Goal: Check status: Check status

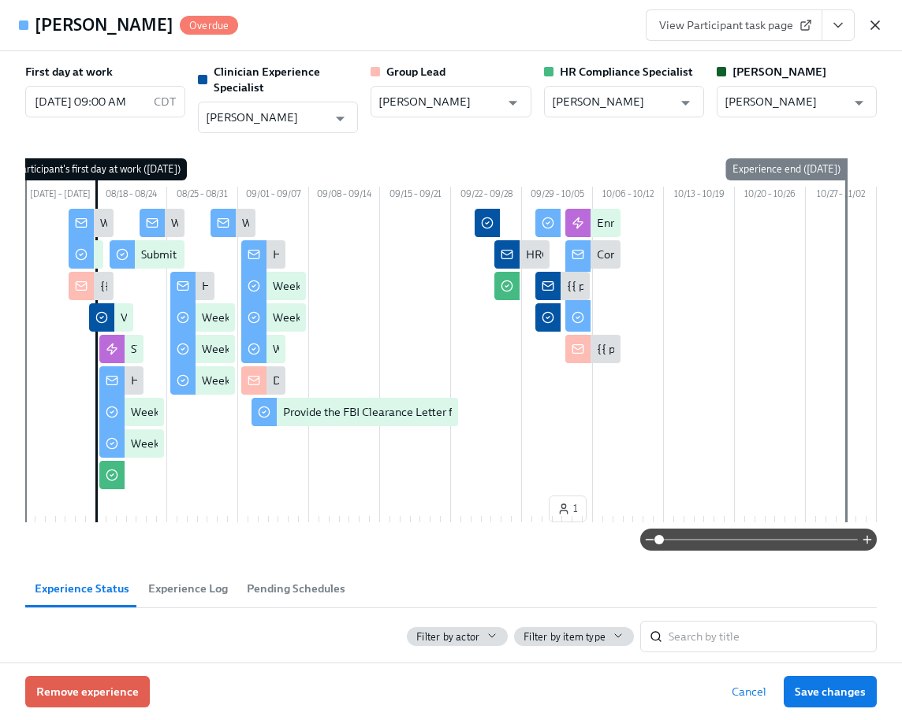
scroll to position [1374, 0]
click at [867, 21] on icon "button" at bounding box center [875, 25] width 16 height 16
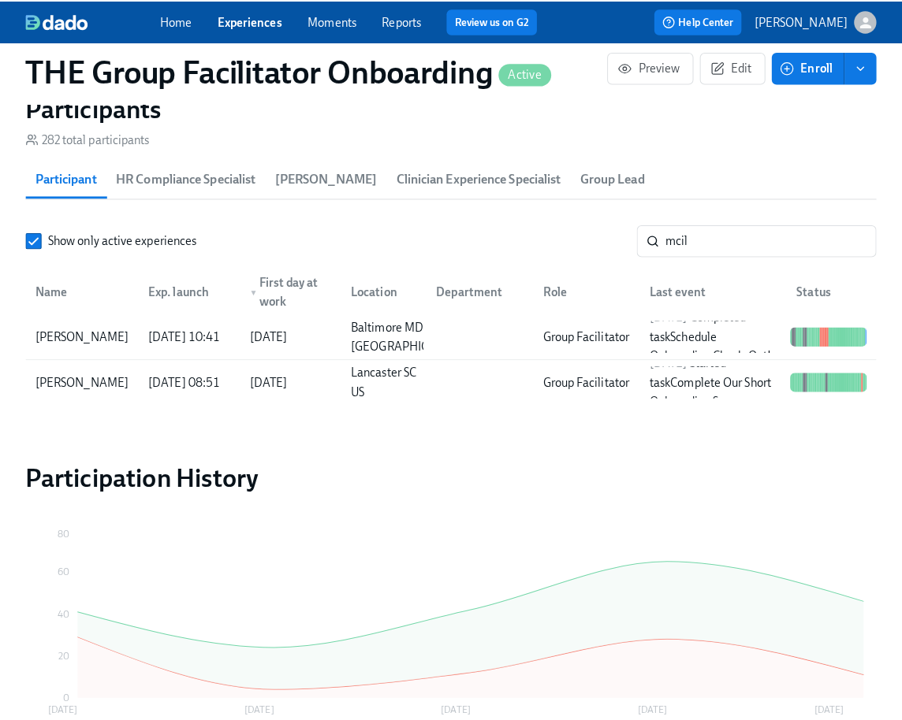
scroll to position [0, 22798]
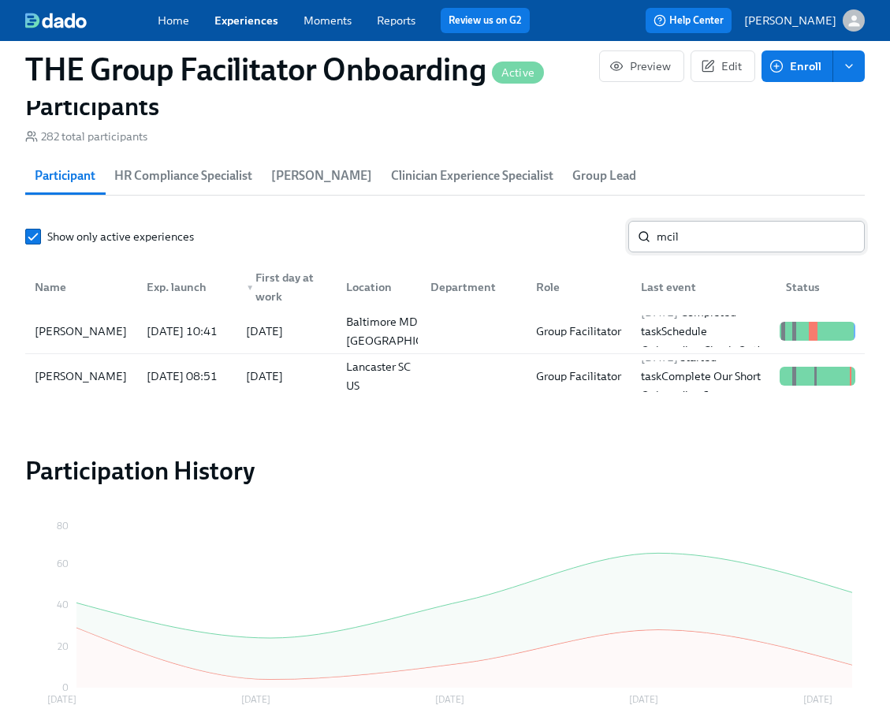
click at [708, 243] on input "mcil" at bounding box center [761, 237] width 208 height 32
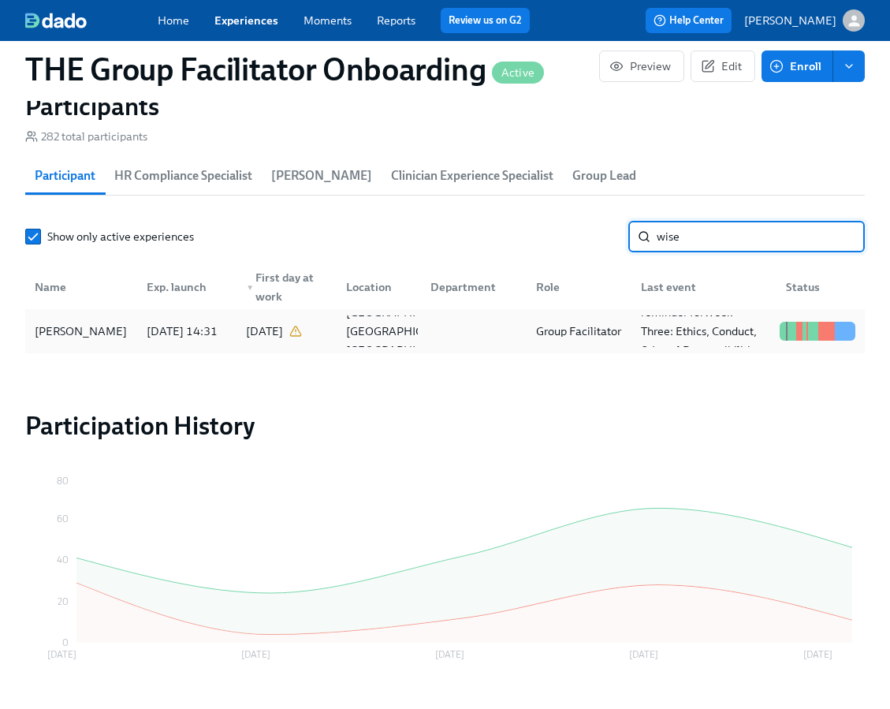
click at [136, 338] on div "[DATE] 14:31" at bounding box center [184, 331] width 100 height 32
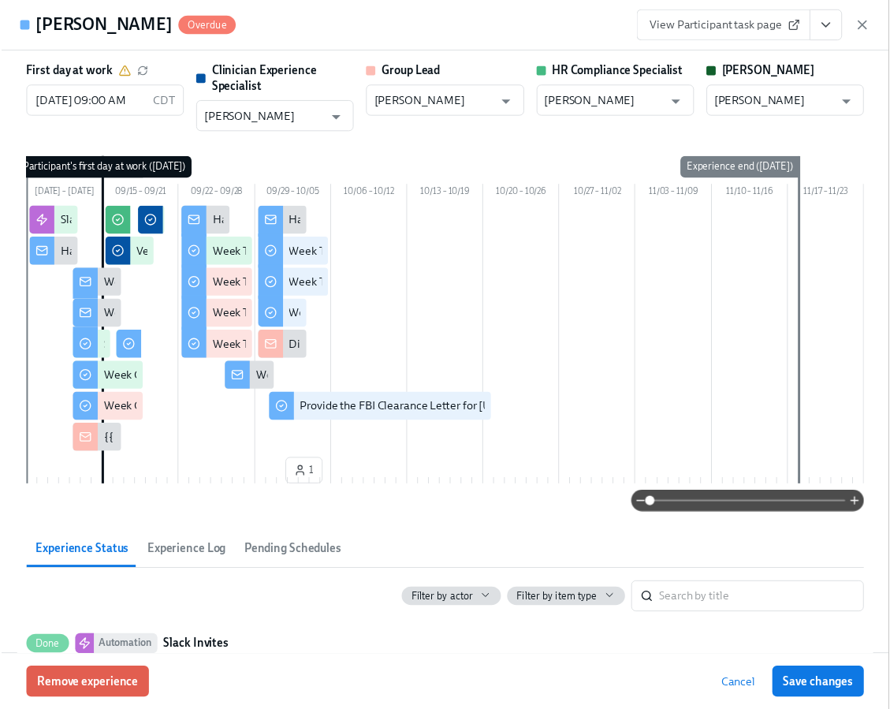
scroll to position [0, 22810]
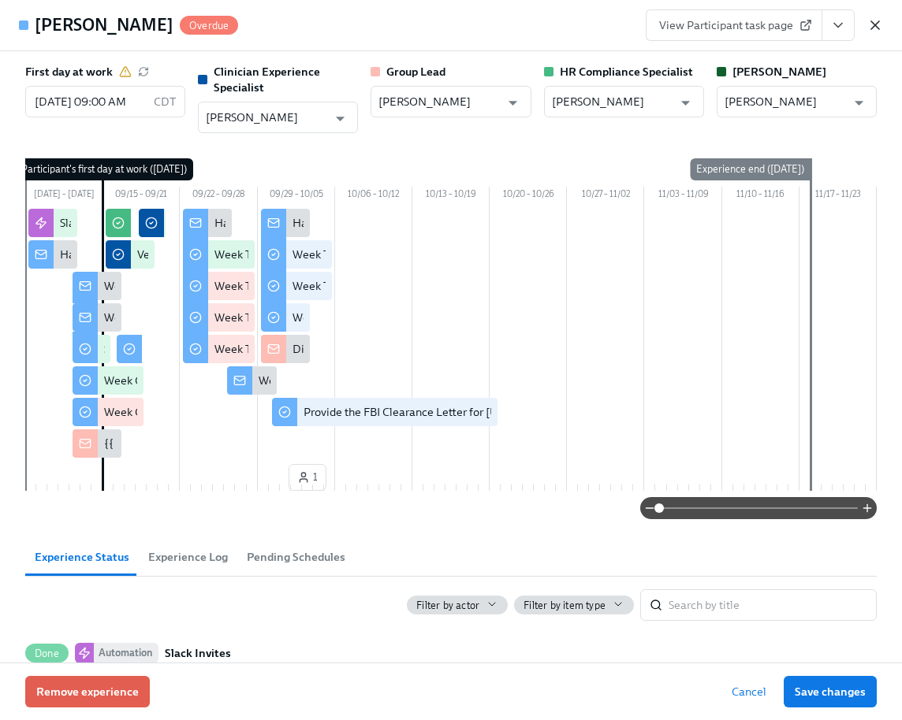
click at [875, 24] on icon "button" at bounding box center [875, 25] width 16 height 16
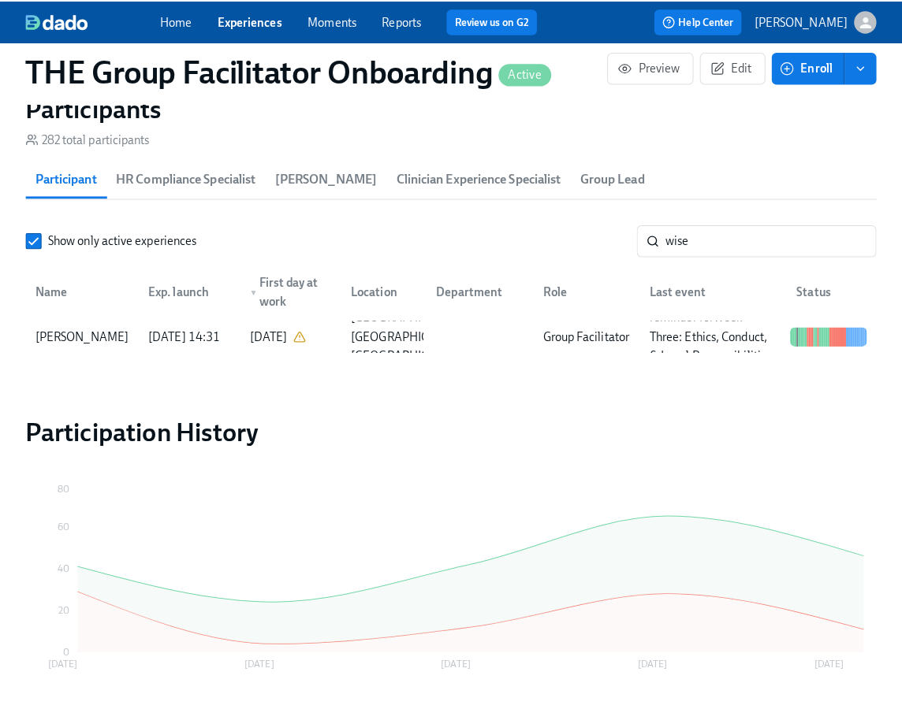
scroll to position [0, 22798]
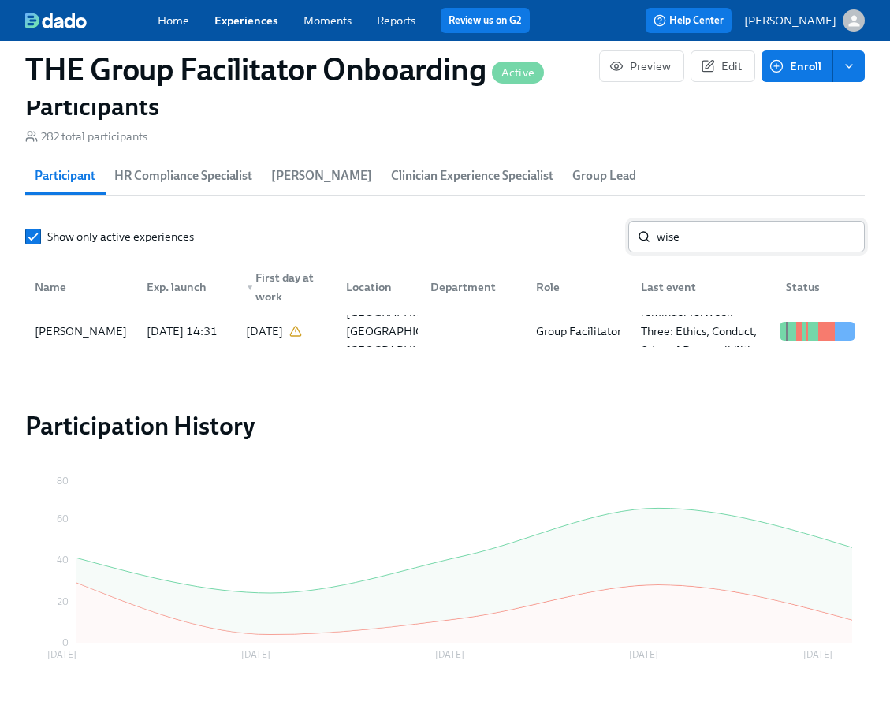
click at [699, 244] on input "wise" at bounding box center [761, 237] width 208 height 32
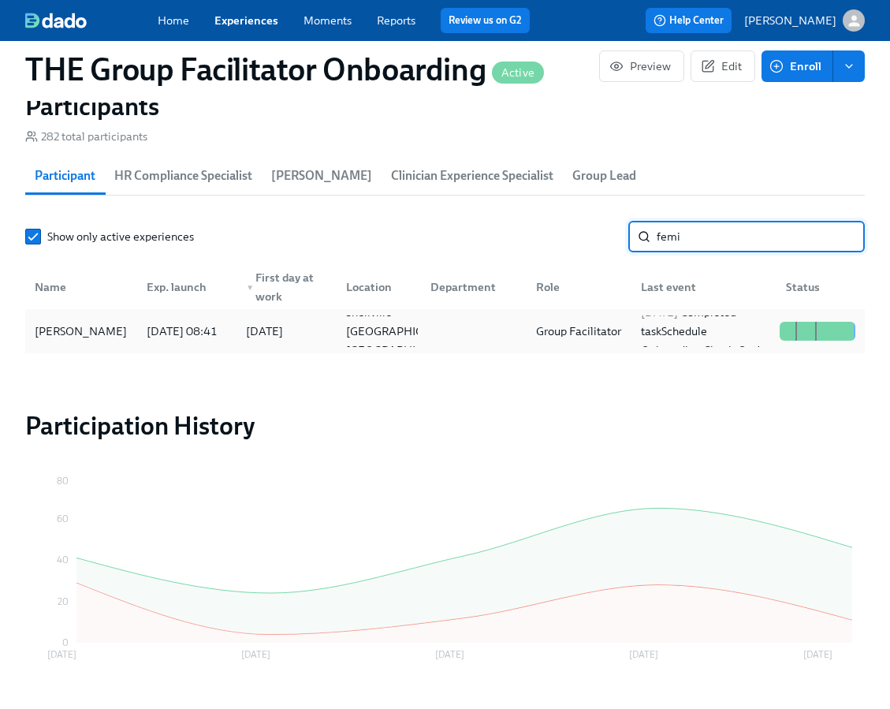
type input "femi"
click at [69, 331] on div "[PERSON_NAME]" at bounding box center [80, 331] width 105 height 19
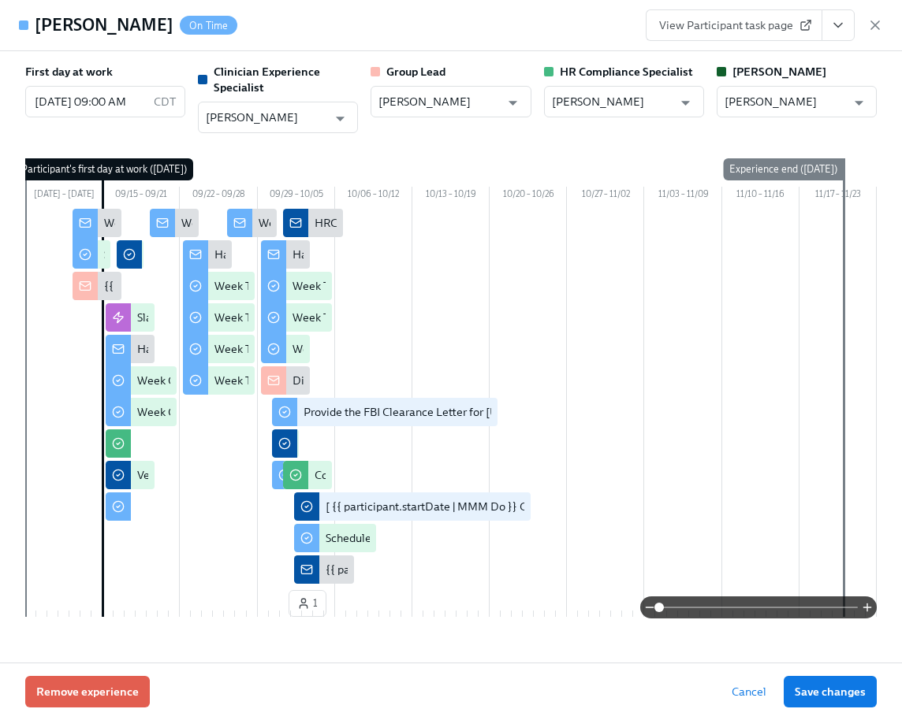
click at [847, 24] on button "View task page" at bounding box center [837, 25] width 33 height 32
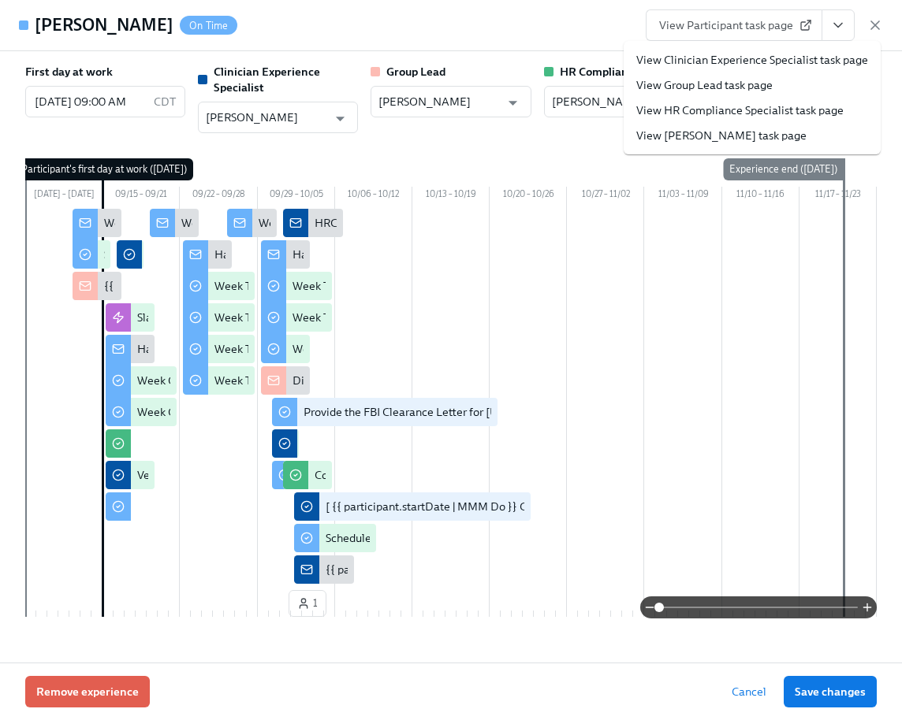
click at [790, 57] on link "View Clinician Experience Specialist task page" at bounding box center [752, 60] width 232 height 16
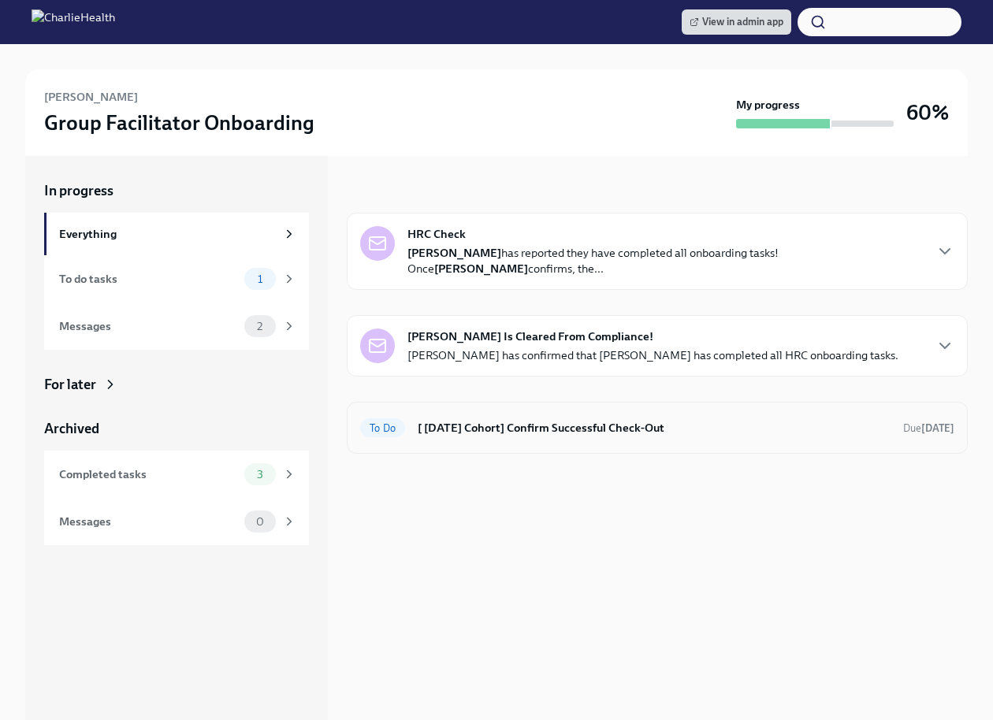
click at [511, 428] on h6 "[ [DATE] Cohort] Confirm Successful Check-Out" at bounding box center [654, 427] width 473 height 17
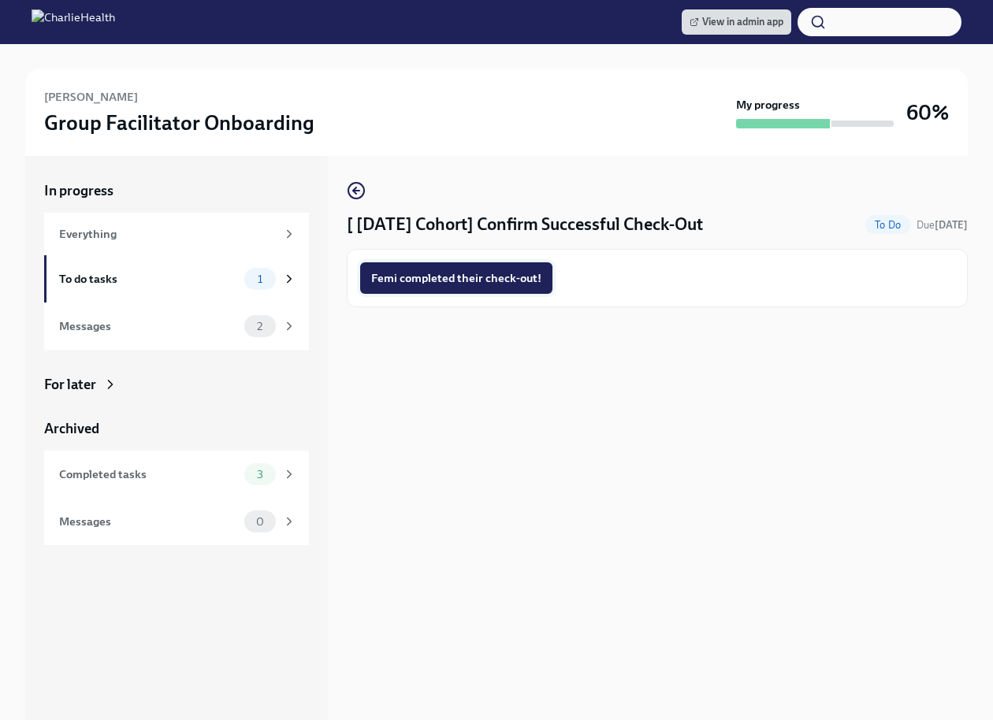
click at [442, 274] on span "Femi completed their check-out!" at bounding box center [456, 278] width 170 height 16
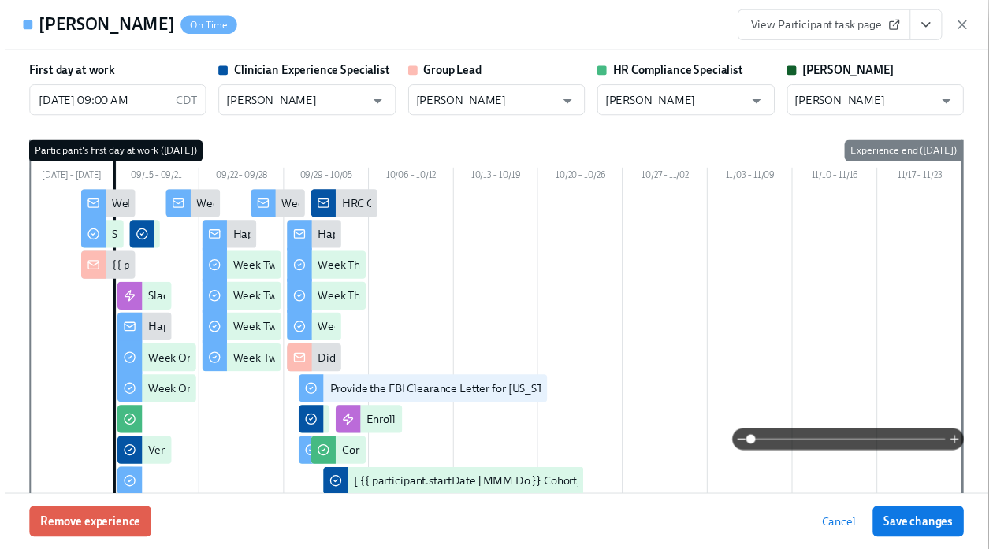
scroll to position [0, 22707]
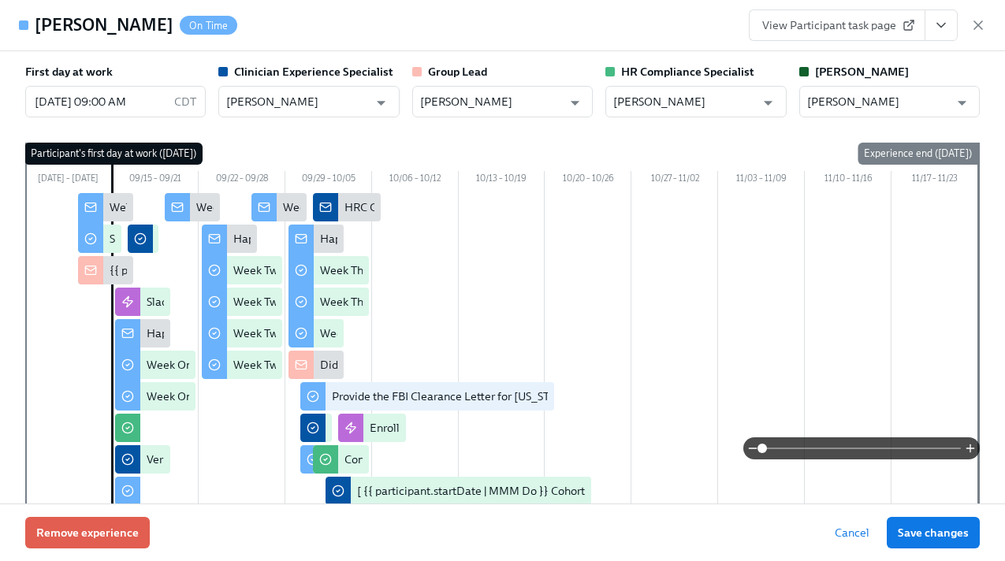
click at [988, 23] on div "[PERSON_NAME] On Time View Participant task page" at bounding box center [502, 25] width 1005 height 51
click at [982, 23] on icon "button" at bounding box center [978, 25] width 16 height 16
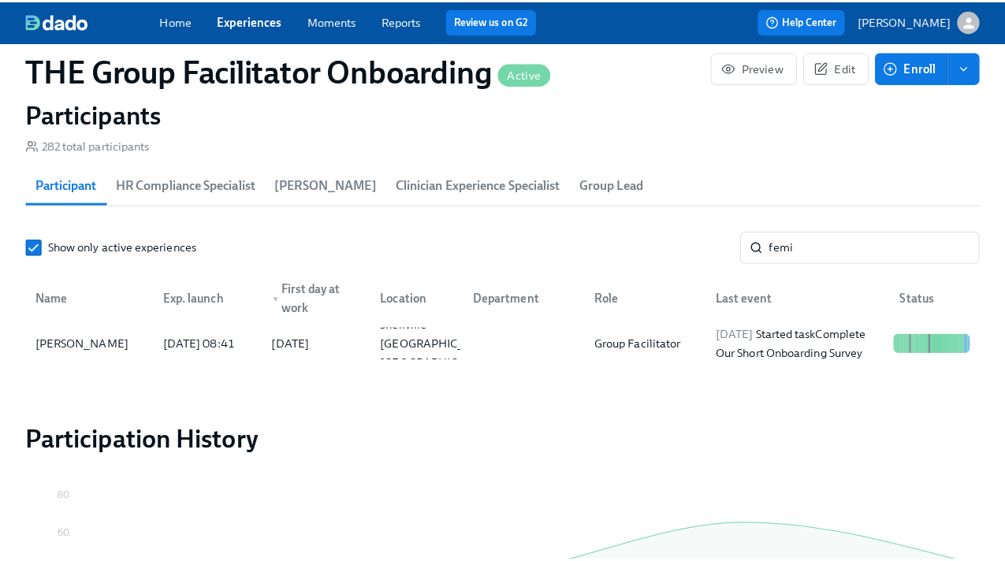
scroll to position [0, 22695]
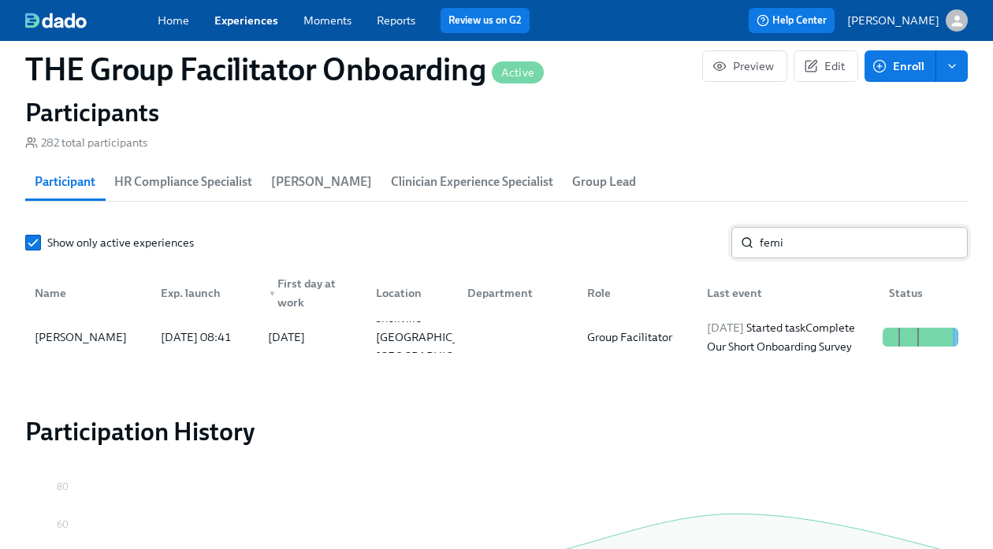
click at [825, 241] on input "femi" at bounding box center [864, 243] width 208 height 32
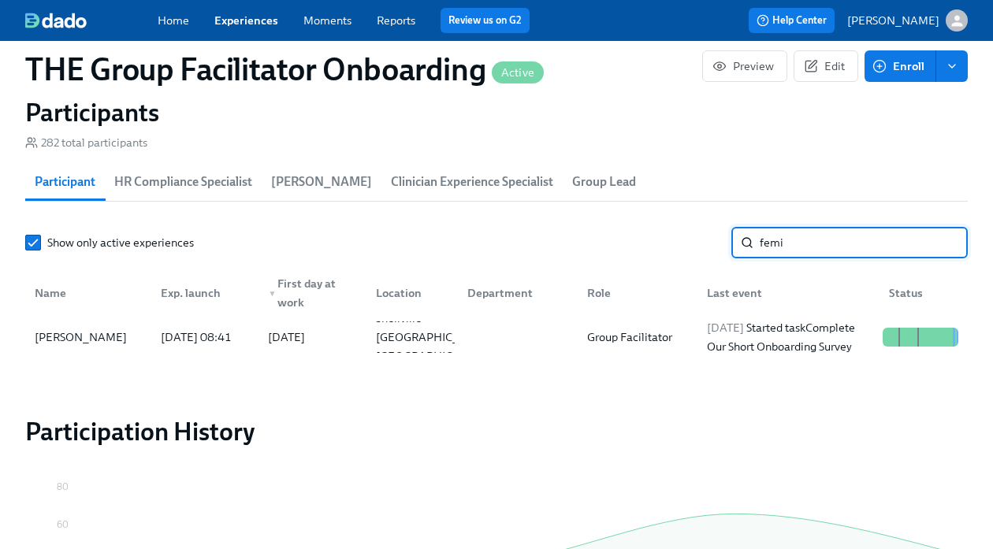
click at [825, 241] on input "femi" at bounding box center [864, 243] width 208 height 32
type input "[PERSON_NAME]"
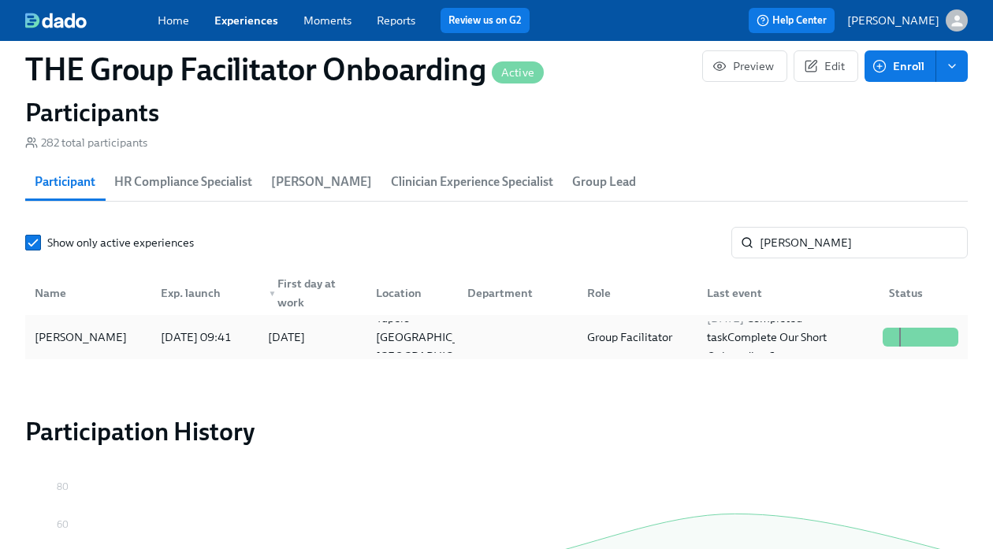
click at [132, 331] on div "[PERSON_NAME]" at bounding box center [88, 338] width 120 height 32
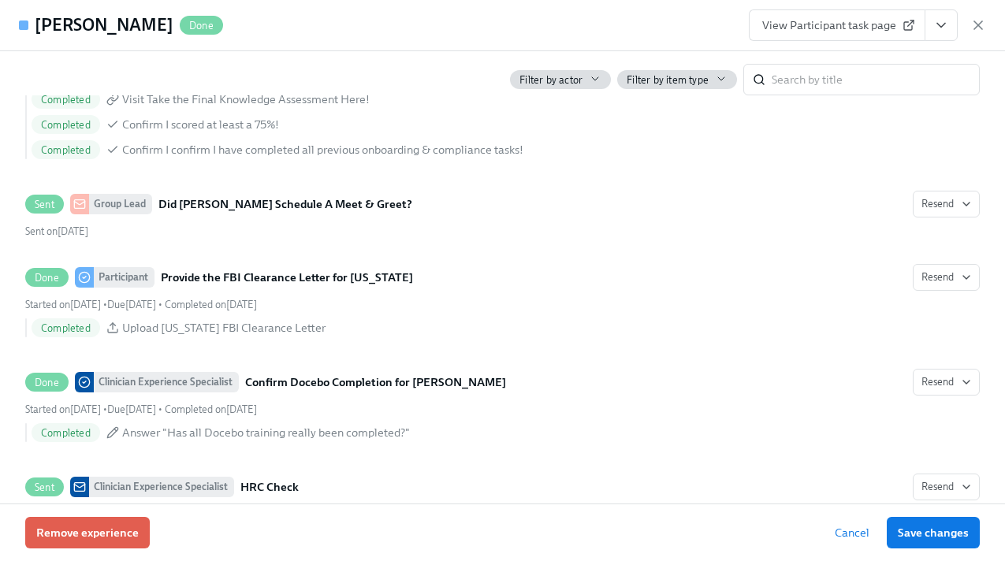
scroll to position [0, 22707]
